Goal: Task Accomplishment & Management: Complete application form

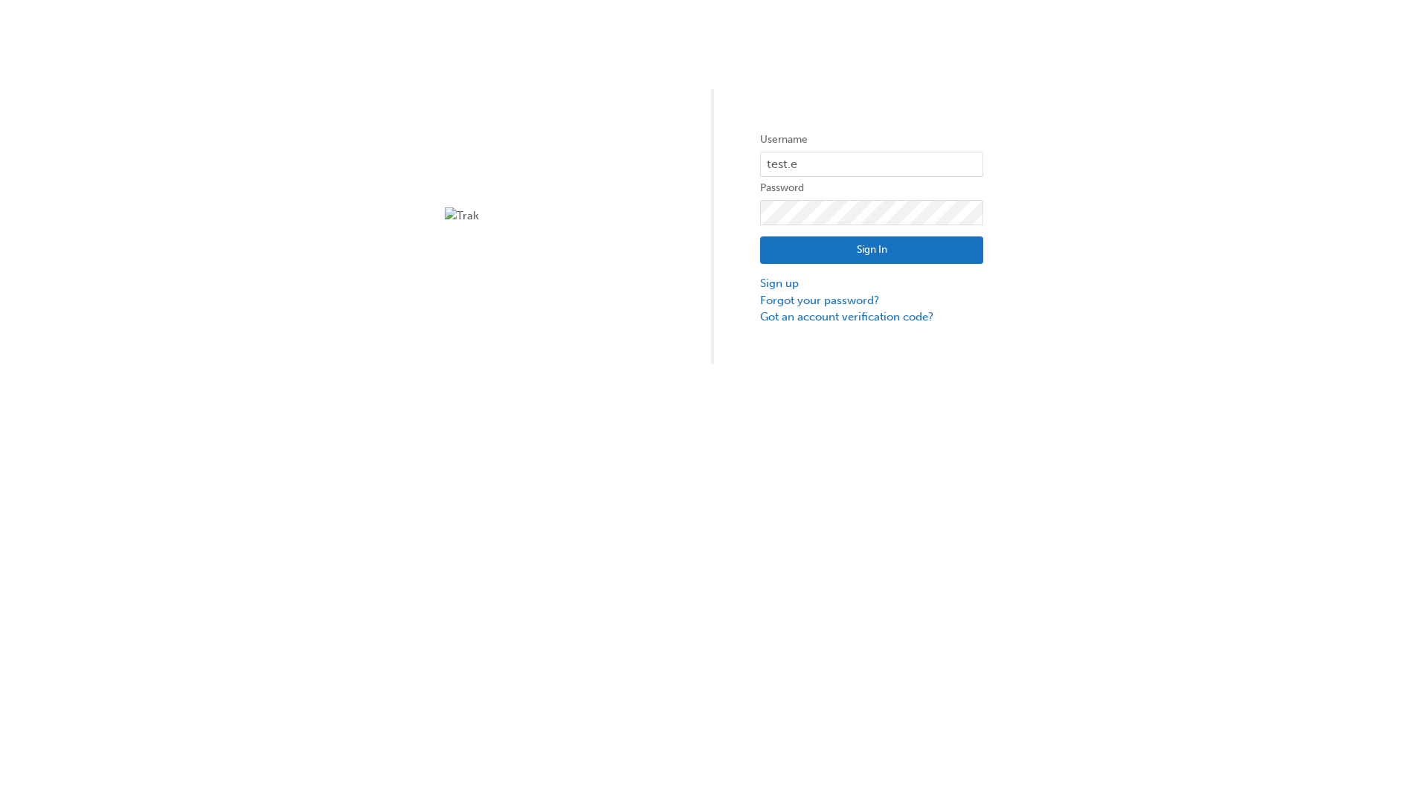
type input "test.e2e.user14"
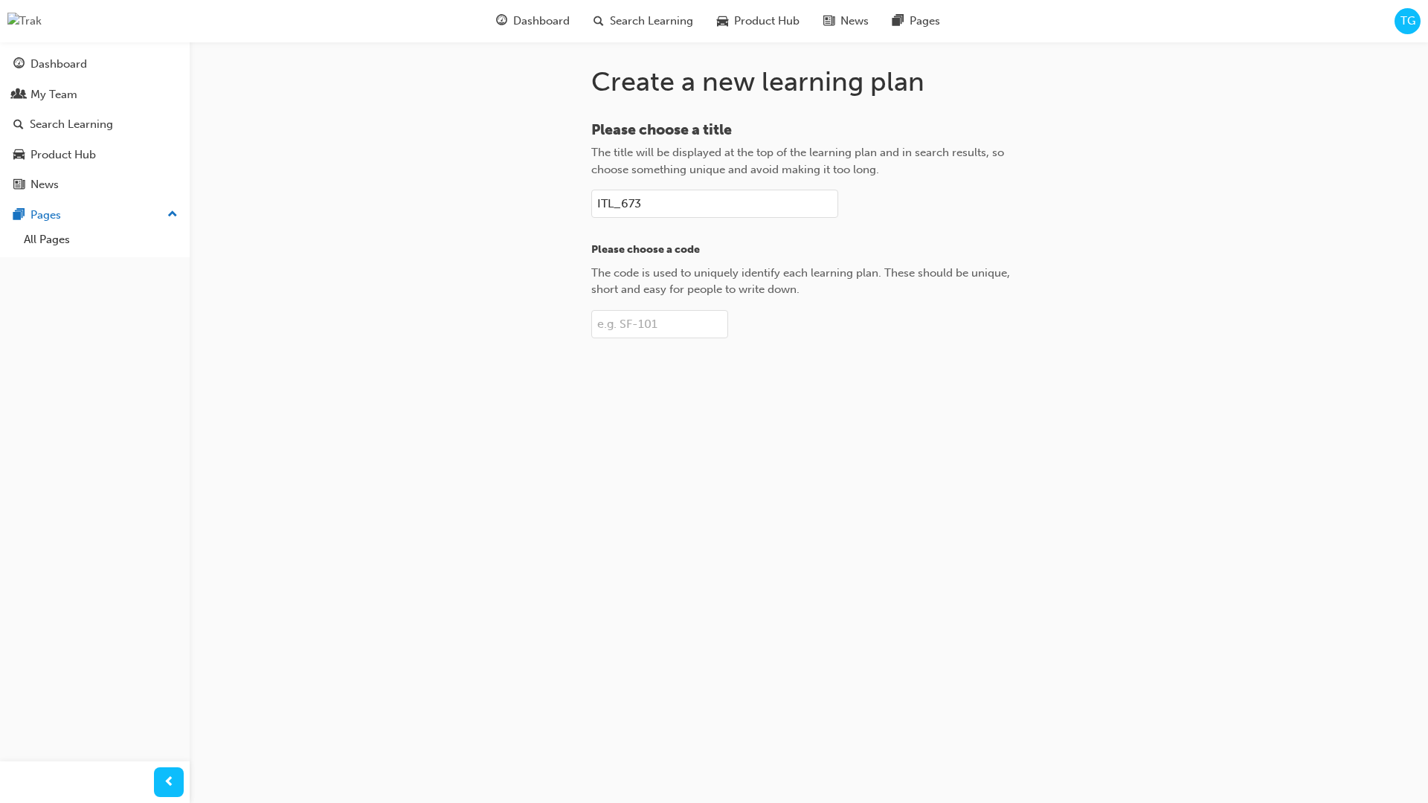
type input "ITL_673"
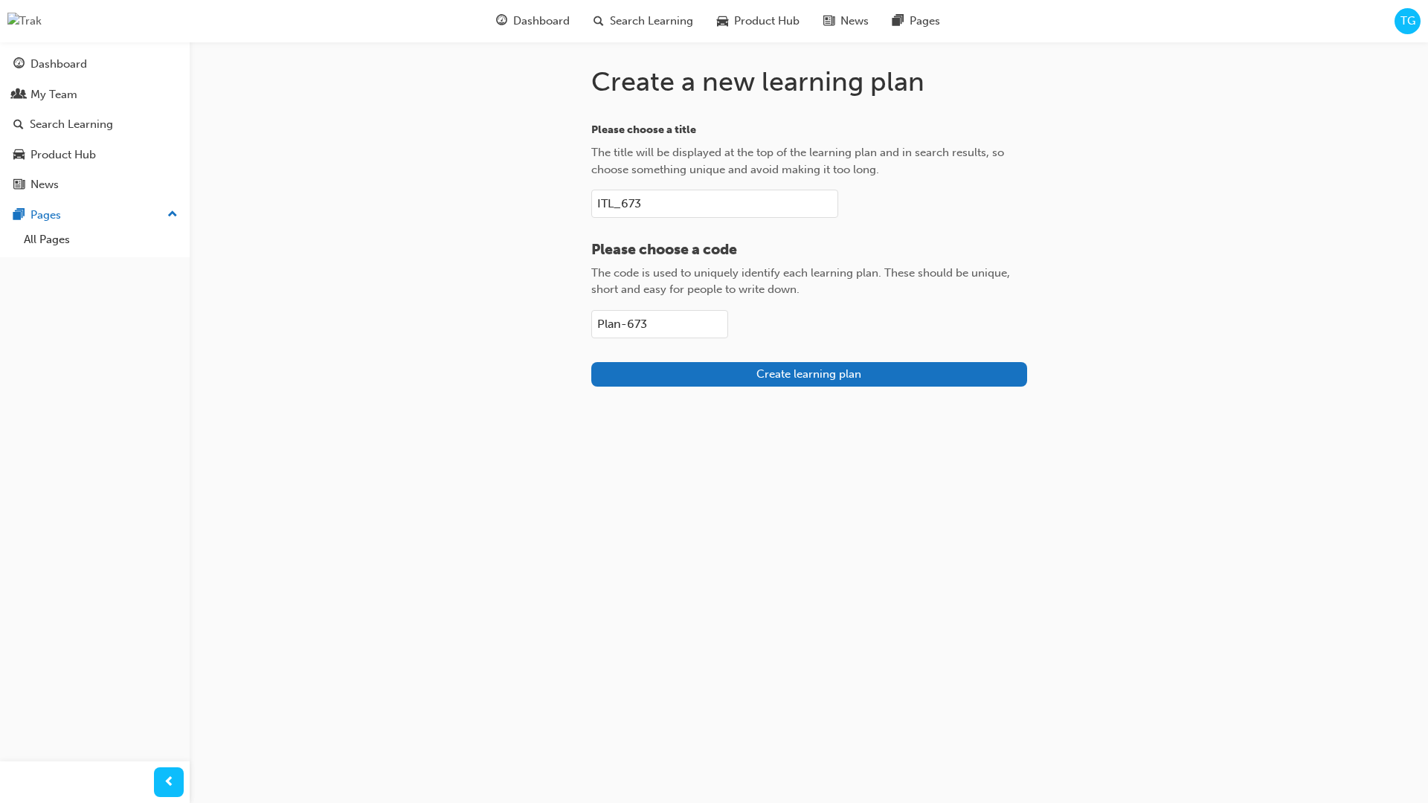
type input "Plan-673"
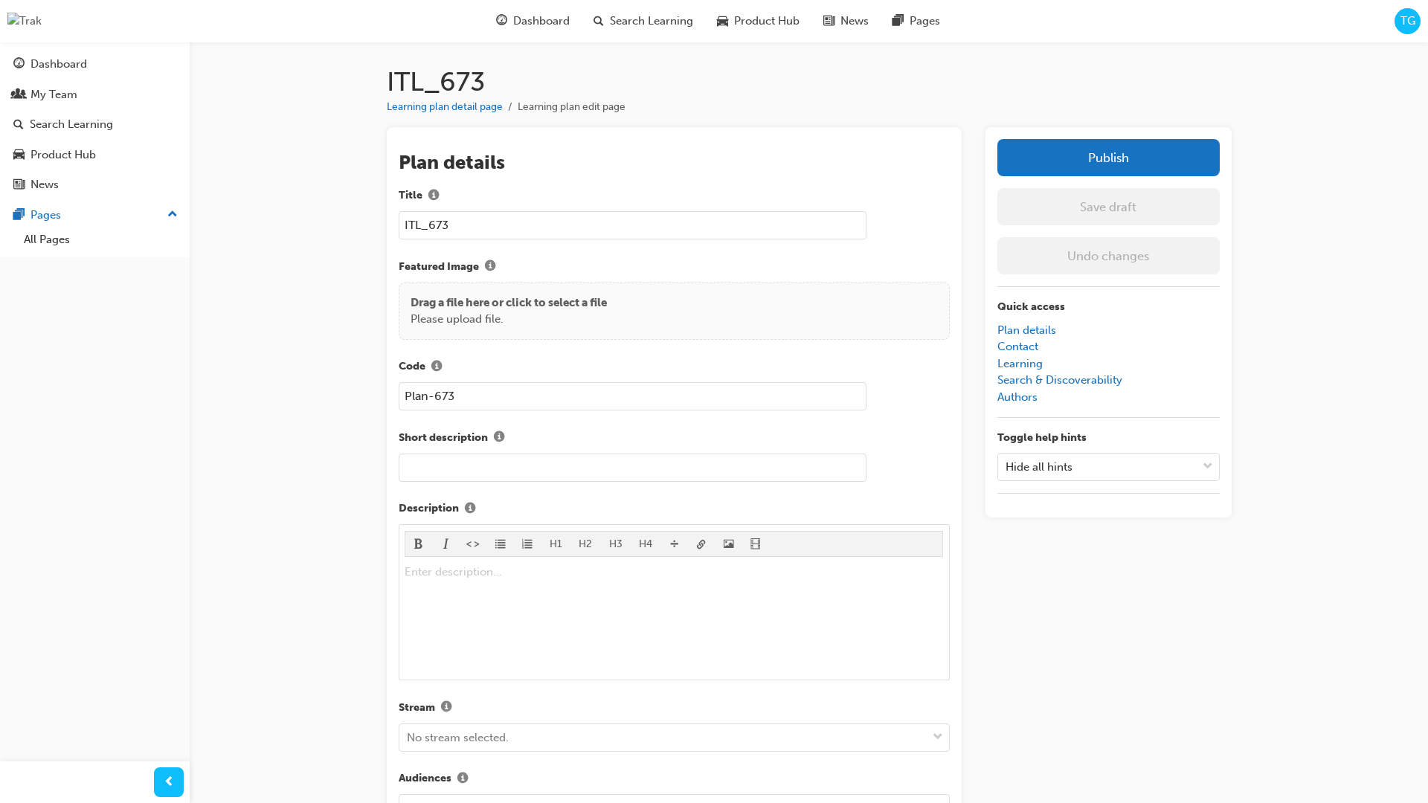
scroll to position [210, 0]
